Goal: Transaction & Acquisition: Purchase product/service

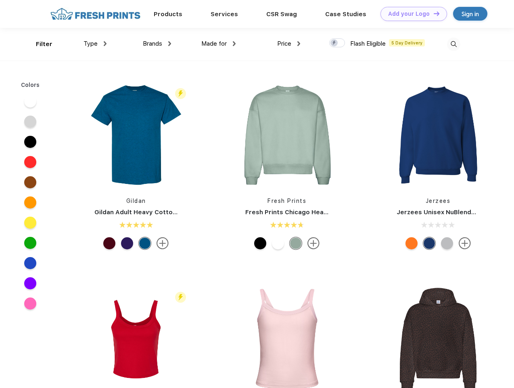
scroll to position [0, 0]
click at [411, 14] on link "Add your Logo Design Tool" at bounding box center [414, 14] width 67 height 14
click at [0, 0] on div "Design Tool" at bounding box center [0, 0] width 0 height 0
click at [433, 13] on link "Add your Logo Design Tool" at bounding box center [414, 14] width 67 height 14
click at [39, 44] on div "Filter" at bounding box center [44, 44] width 17 height 9
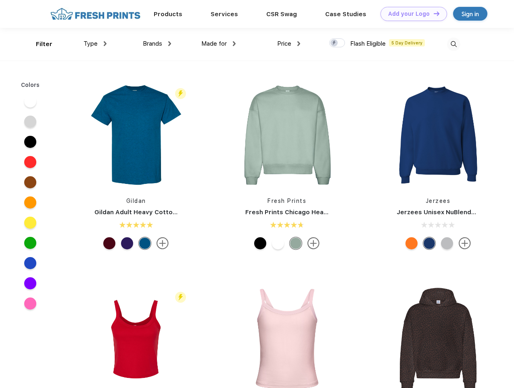
click at [95, 44] on span "Type" at bounding box center [91, 43] width 14 height 7
click at [157, 44] on span "Brands" at bounding box center [152, 43] width 19 height 7
click at [219, 44] on span "Made for" at bounding box center [213, 43] width 25 height 7
click at [289, 44] on span "Price" at bounding box center [284, 43] width 14 height 7
click at [337, 43] on div at bounding box center [337, 42] width 16 height 9
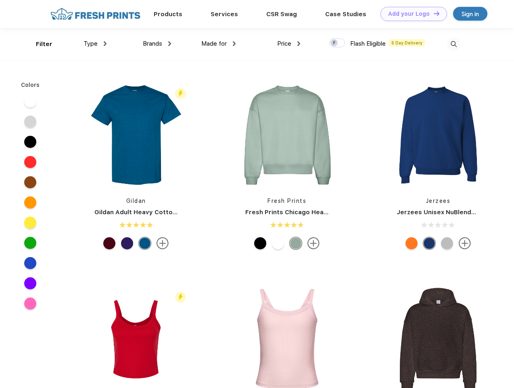
click at [335, 43] on input "checkbox" at bounding box center [331, 40] width 5 height 5
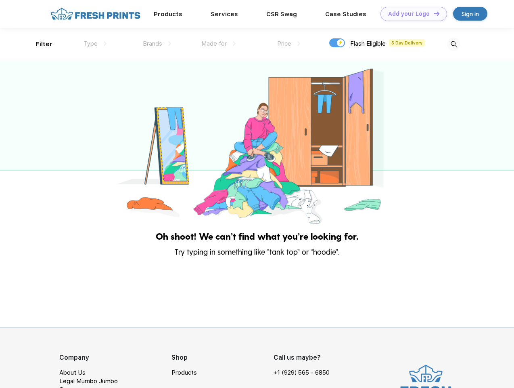
click at [454, 44] on img at bounding box center [453, 44] width 13 height 13
